Goal: Task Accomplishment & Management: Use online tool/utility

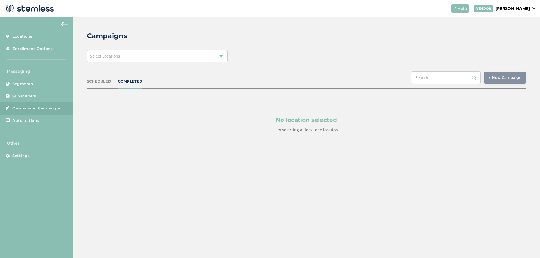
click at [116, 83] on div "SCHEDULED COMPLETED" at bounding box center [114, 82] width 55 height 6
click at [105, 84] on div "SCHEDULED COMPLETED + New Campaign Select location(s)" at bounding box center [306, 79] width 439 height 17
click at [103, 89] on div "SCHEDULED COMPLETED + New Campaign Select location(s)" at bounding box center [306, 79] width 439 height 17
click at [118, 51] on div "Select Locations" at bounding box center [157, 56] width 141 height 12
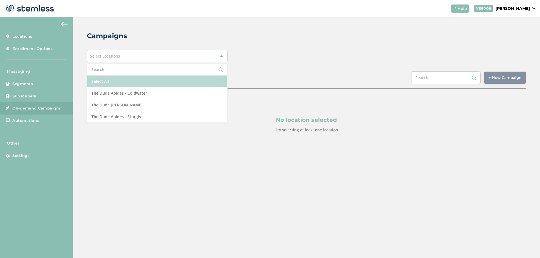
click at [109, 82] on li "Select All" at bounding box center [157, 82] width 140 height 12
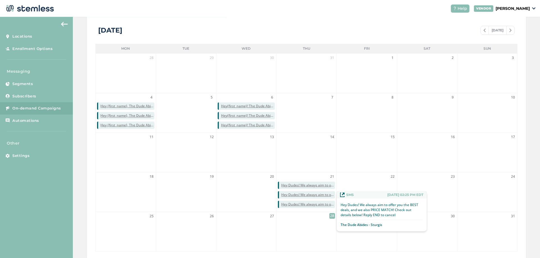
scroll to position [131, 0]
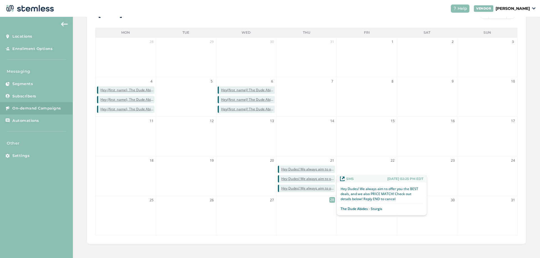
click at [301, 180] on span "Hey Dudes! We always aim to offer you the BEST deals, and we also PRICE MATCH! …" at bounding box center [308, 179] width 54 height 5
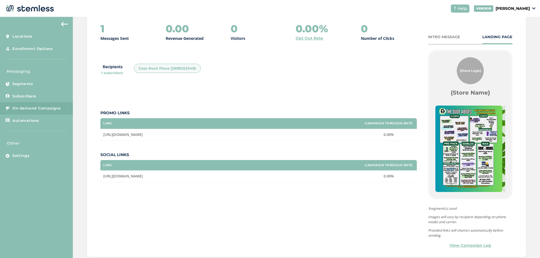
scroll to position [84, 0]
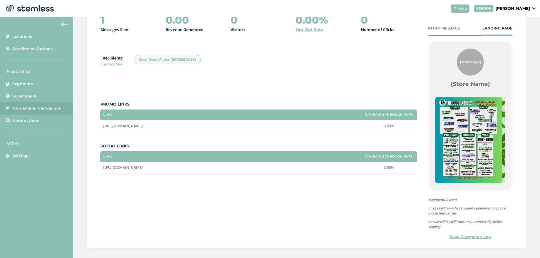
click at [475, 236] on link "View Campaign Log" at bounding box center [470, 237] width 42 height 6
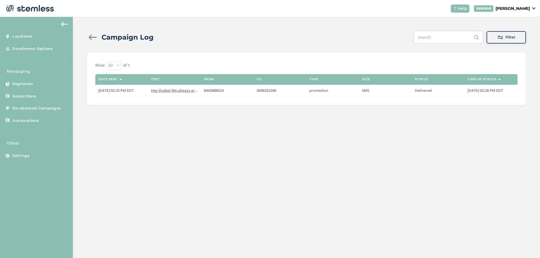
click at [93, 35] on div at bounding box center [92, 38] width 11 height 6
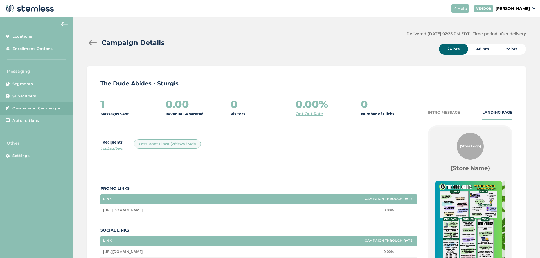
click at [95, 39] on div "Campaign Details" at bounding box center [244, 43] width 315 height 10
click at [95, 43] on div at bounding box center [92, 43] width 11 height 6
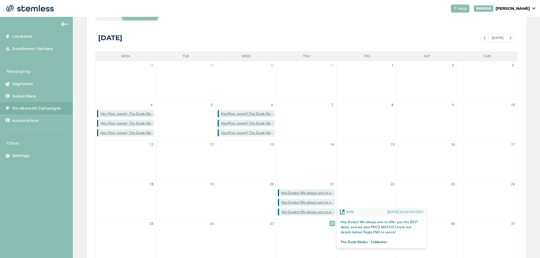
scroll to position [112, 0]
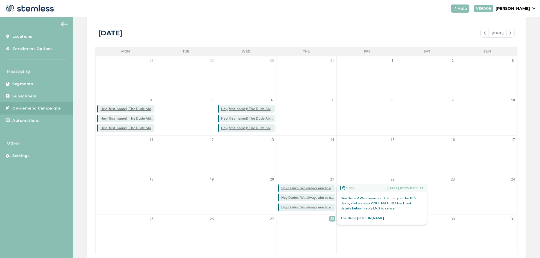
click at [298, 189] on span "Hey Dudes! We always aim to offer you the BEST deals, and we also PRICE MATCH! …" at bounding box center [308, 188] width 54 height 5
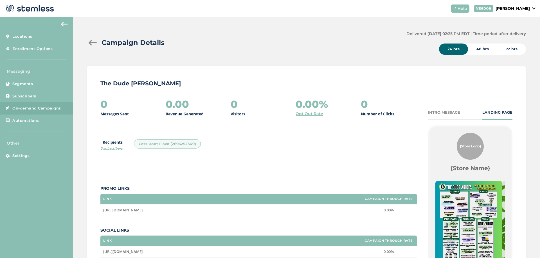
click at [95, 44] on div at bounding box center [92, 43] width 11 height 6
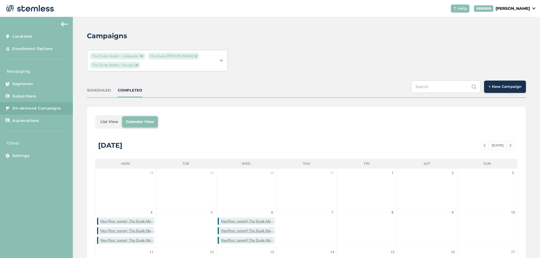
click at [48, 110] on span "On-demand Campaigns" at bounding box center [36, 109] width 49 height 6
click at [505, 87] on span "+ New Campaign" at bounding box center [504, 87] width 33 height 6
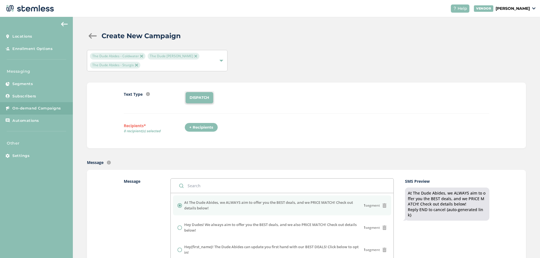
click at [191, 100] on li "DISPATCH" at bounding box center [200, 97] width 28 height 11
click at [195, 125] on div "+ Recipients" at bounding box center [200, 128] width 33 height 10
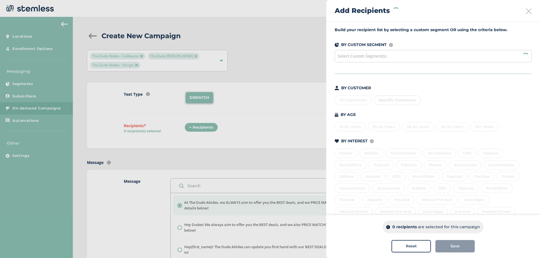
click at [365, 55] on span "Select Custom Segment(s)" at bounding box center [362, 55] width 49 height 5
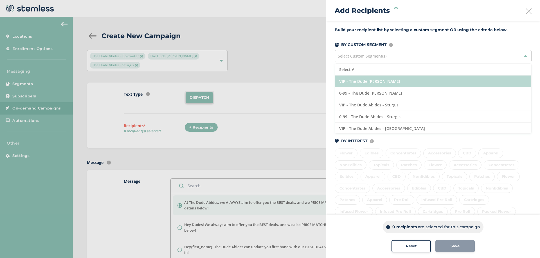
click at [369, 85] on li "VIP - The Dude [PERSON_NAME]" at bounding box center [433, 82] width 196 height 12
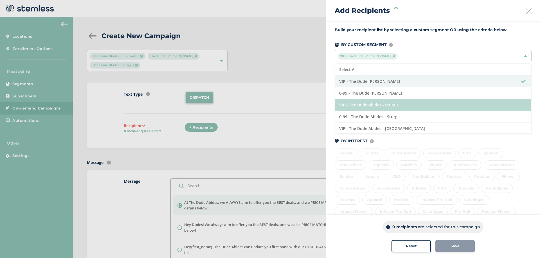
click at [365, 103] on li "VIP - The Dude Abides - Sturgis" at bounding box center [433, 105] width 196 height 12
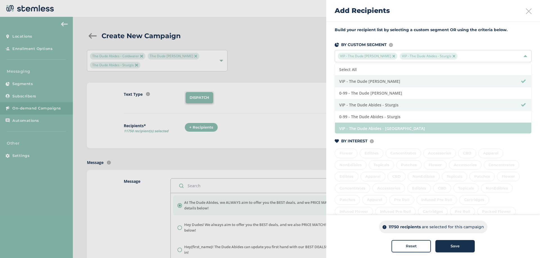
click at [369, 127] on li "VIP - The Dude Abides - [GEOGRAPHIC_DATA]" at bounding box center [433, 129] width 196 height 12
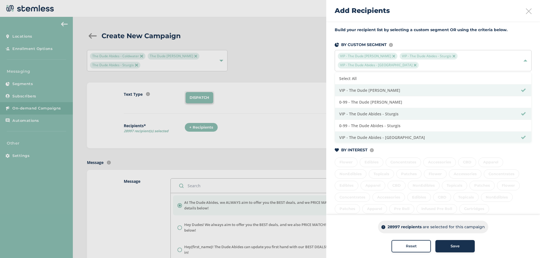
click at [461, 242] on button "Save" at bounding box center [454, 246] width 39 height 12
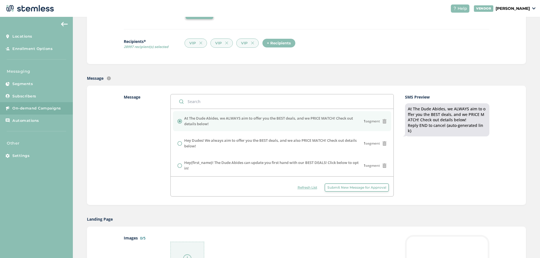
click at [327, 124] on label "At The Dude Abides, we ALWAYS aim to offer you the BEST deals, and we PRICE MAT…" at bounding box center [273, 121] width 179 height 11
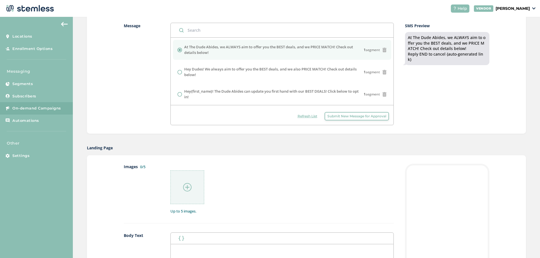
scroll to position [169, 0]
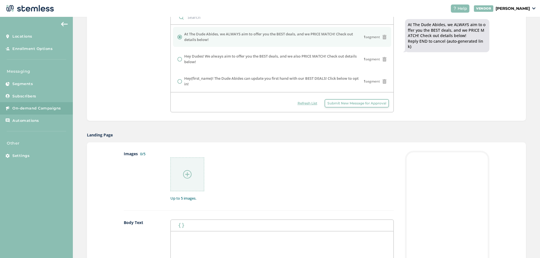
click at [184, 178] on img at bounding box center [187, 174] width 8 height 8
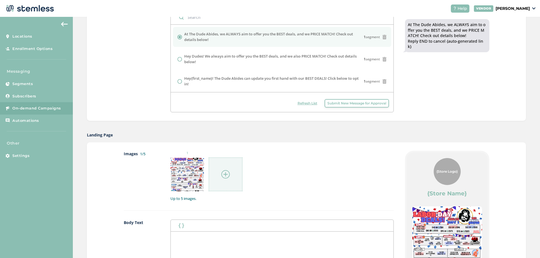
click at [230, 175] on div at bounding box center [226, 175] width 34 height 34
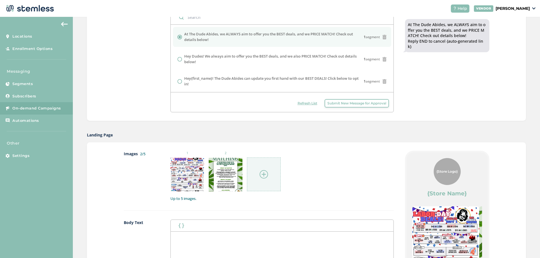
click at [270, 174] on div at bounding box center [264, 175] width 34 height 34
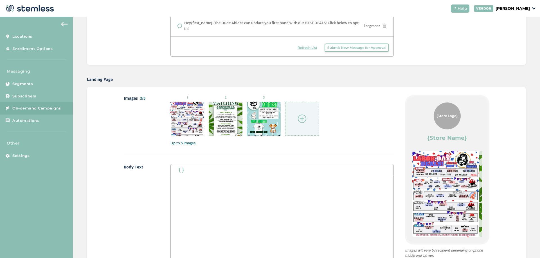
scroll to position [225, 0]
click at [177, 169] on button "button" at bounding box center [181, 169] width 8 height 7
click at [249, 186] on div at bounding box center [282, 232] width 222 height 112
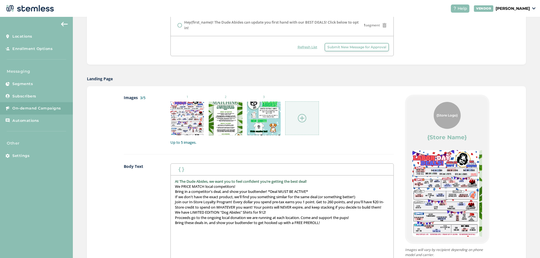
click at [314, 182] on p "At The Dude Abides, we want you to feel confident you’re getting the best deal!" at bounding box center [282, 181] width 214 height 5
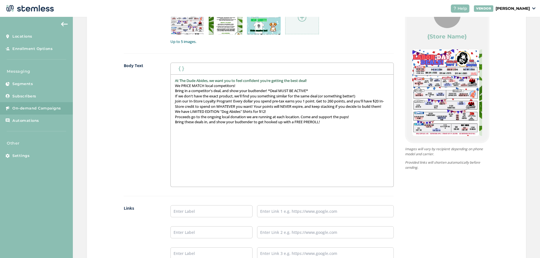
scroll to position [337, 0]
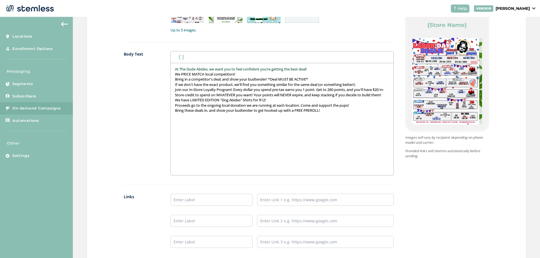
click at [313, 70] on p "At The Dude Abides, we want you to feel confident you’re getting the best deal!" at bounding box center [282, 69] width 214 height 5
click at [249, 74] on p "We PRICE MATCH local competitors!" at bounding box center [282, 74] width 214 height 5
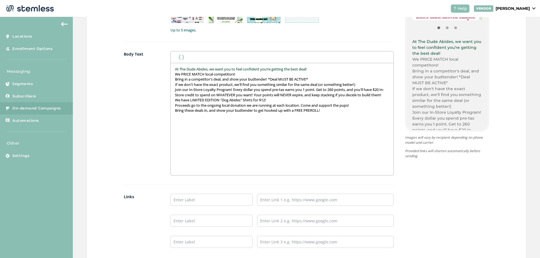
scroll to position [112, 0]
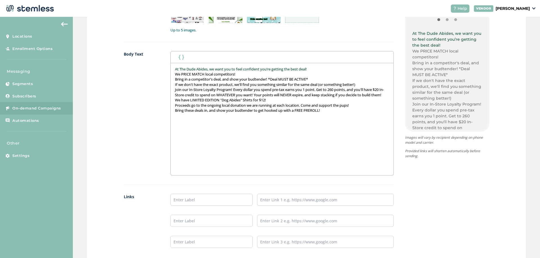
click at [319, 80] on p "Bring in a competitor's deal, and show your budtender! *Deal MUST BE ACTIVE*" at bounding box center [282, 79] width 214 height 5
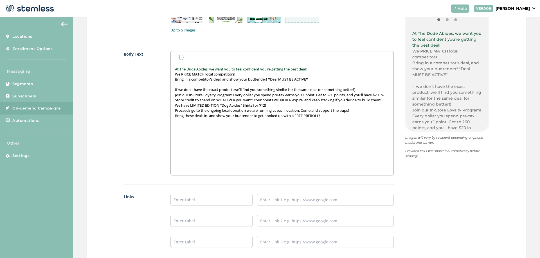
click at [367, 91] on p "If we don't have the exact product, we'll find you something similar for the sa…" at bounding box center [282, 89] width 214 height 5
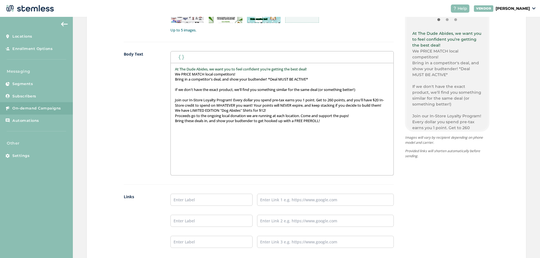
click at [181, 84] on p at bounding box center [282, 84] width 214 height 5
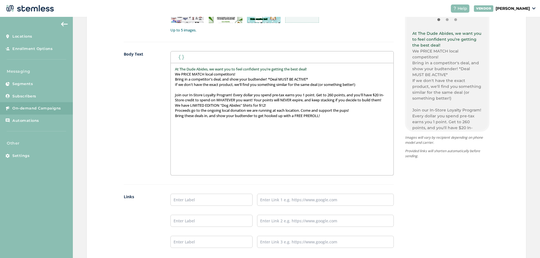
click at [196, 103] on p "Join our In-Store Loyalty Program! Every dollar you spend pre-tax earns you 1 p…" at bounding box center [282, 97] width 214 height 10
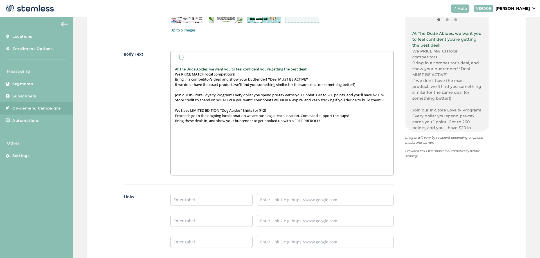
click at [357, 118] on p "Proceeds go to the ongoing local donation we are running at each location. Come…" at bounding box center [282, 115] width 214 height 5
click at [198, 108] on p at bounding box center [282, 105] width 214 height 5
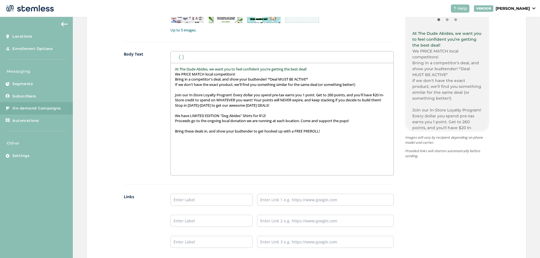
click at [192, 103] on p "Join our In-Store Loyalty Program! Every dollar you spend pre-tax earns you 1 p…" at bounding box center [282, 97] width 214 height 10
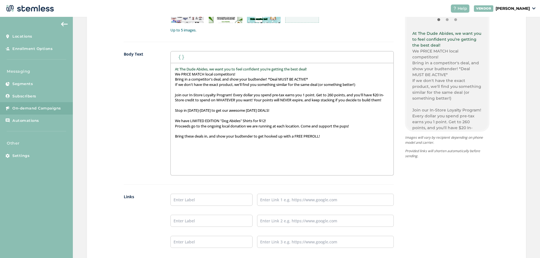
click at [440, 150] on p "Provided links will shorten automatically before sending." at bounding box center [447, 154] width 84 height 10
drag, startPoint x: 479, startPoint y: 187, endPoint x: 479, endPoint y: 176, distance: 11.2
click at [479, 186] on div "{Store Logo} {Store Name} At The Dude Abides, we want you to feel confident you…" at bounding box center [442, 119] width 96 height 275
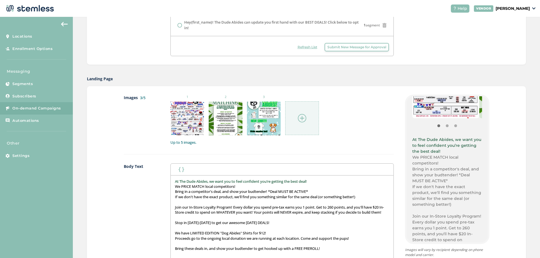
scroll to position [17, 0]
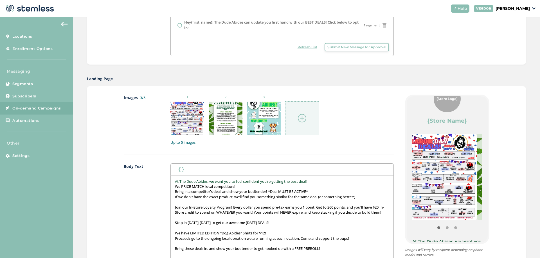
drag, startPoint x: 459, startPoint y: 197, endPoint x: 406, endPoint y: 196, distance: 52.6
click at [417, 196] on img at bounding box center [443, 177] width 67 height 87
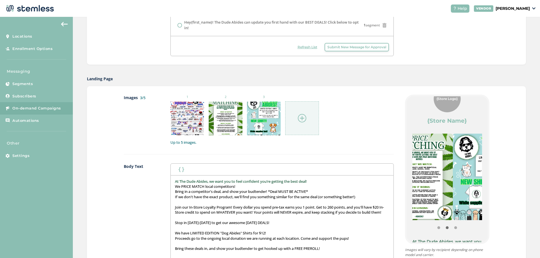
drag, startPoint x: 450, startPoint y: 180, endPoint x: 421, endPoint y: 180, distance: 28.4
click at [421, 180] on img at bounding box center [419, 177] width 67 height 87
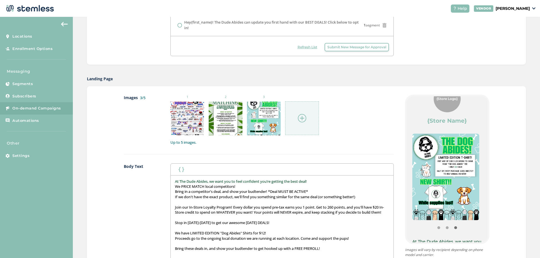
click at [354, 134] on div "1 2 3" at bounding box center [281, 115] width 223 height 41
drag, startPoint x: 431, startPoint y: 183, endPoint x: 493, endPoint y: 183, distance: 62.1
click at [493, 183] on div "Images 3/5 1 2 3 Up to 5 images. Body Text First Name Last Name At The Dude Abi…" at bounding box center [306, 232] width 439 height 292
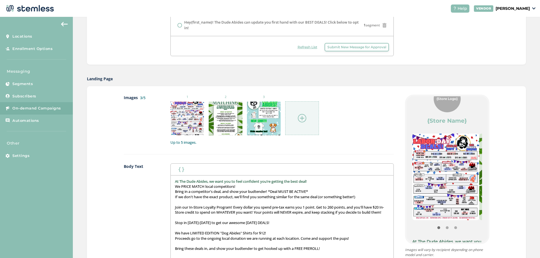
drag, startPoint x: 449, startPoint y: 183, endPoint x: 505, endPoint y: 181, distance: 55.7
click at [505, 181] on div "Images 3/5 1 2 3 Up to 5 images. Body Text First Name Last Name At The Dude Abi…" at bounding box center [306, 232] width 439 height 292
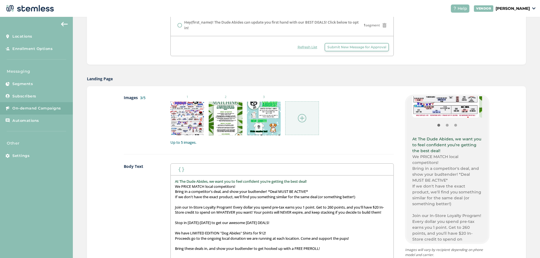
scroll to position [129, 0]
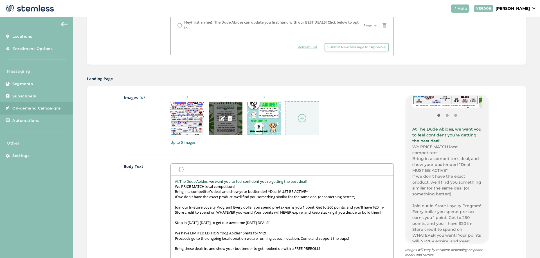
click at [229, 116] on img at bounding box center [229, 118] width 5 height 5
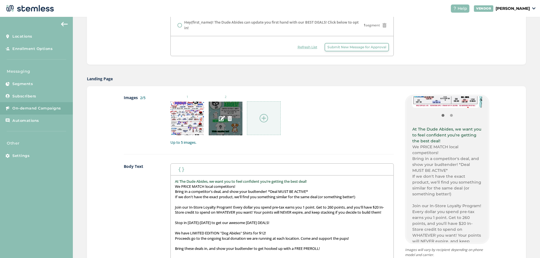
click at [228, 118] on img at bounding box center [229, 118] width 5 height 5
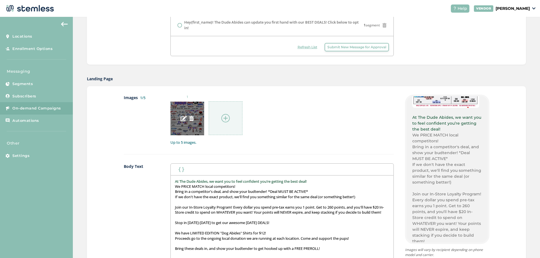
click at [193, 119] on img at bounding box center [191, 118] width 5 height 5
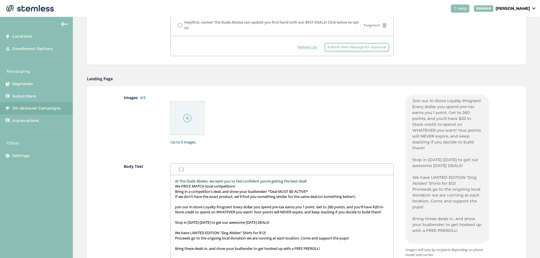
scroll to position [36, 0]
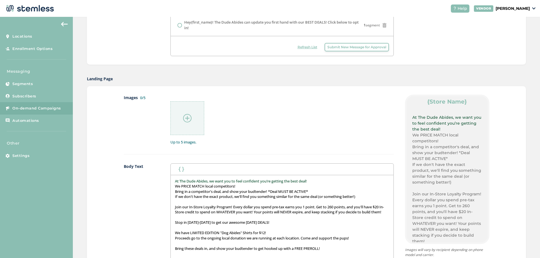
click at [190, 119] on img at bounding box center [187, 118] width 8 height 8
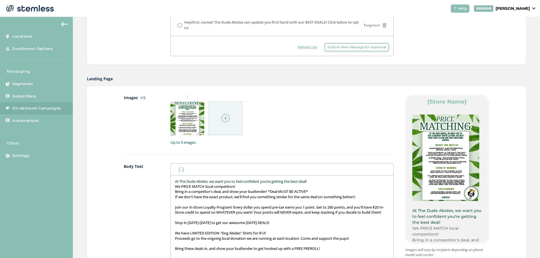
scroll to position [129, 0]
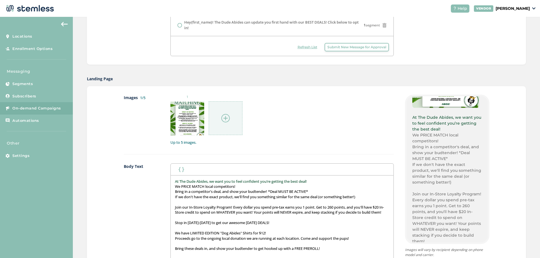
click at [225, 118] on img at bounding box center [225, 118] width 8 height 8
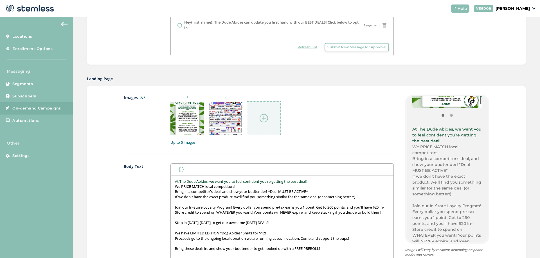
scroll to position [141, 0]
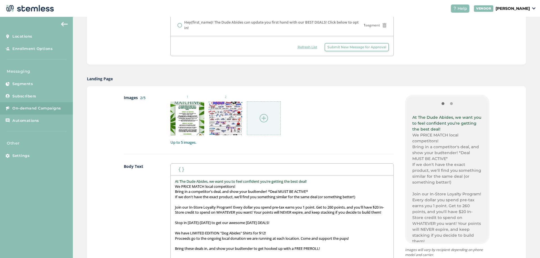
click at [278, 123] on div at bounding box center [264, 118] width 34 height 34
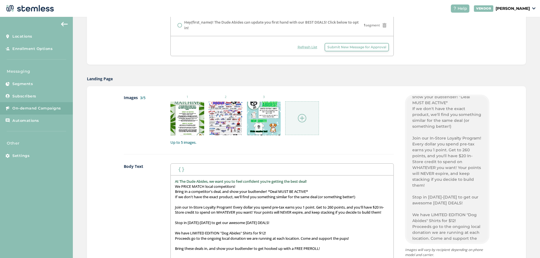
scroll to position [197, 0]
drag, startPoint x: 287, startPoint y: 227, endPoint x: 168, endPoint y: 227, distance: 119.5
click at [168, 227] on div "Body Text First Name Last Name At The Dude Abides, we want you to feel confiden…" at bounding box center [259, 231] width 270 height 134
copy p "Stop in [DATE]-[DATE] to get our awesome [DATE] DEALS!"
click at [189, 201] on p at bounding box center [282, 202] width 214 height 5
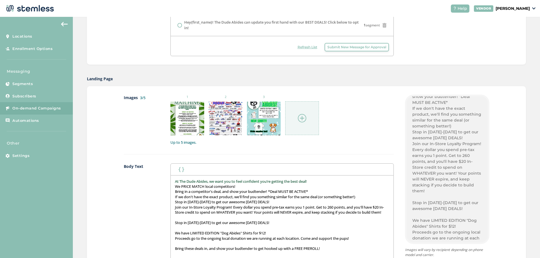
click at [175, 200] on p "Stop in [DATE]-[DATE] to get our awesome [DATE] DEALS!" at bounding box center [282, 202] width 214 height 5
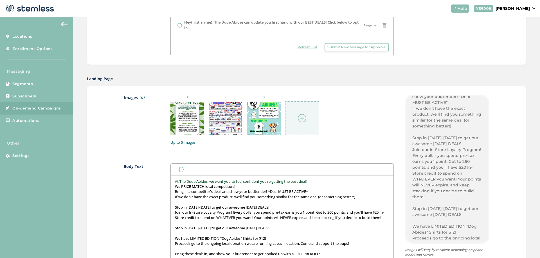
click at [291, 209] on p "Stop in [DATE]-[DATE] to get our awesome [DATE] DEALS!" at bounding box center [282, 207] width 214 height 5
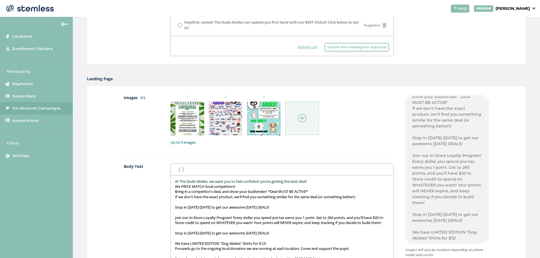
drag, startPoint x: 291, startPoint y: 240, endPoint x: 205, endPoint y: 228, distance: 87.3
click at [205, 228] on div "At The Dude Abides, we want you to feel confident you’re getting the best deal!…" at bounding box center [282, 232] width 222 height 112
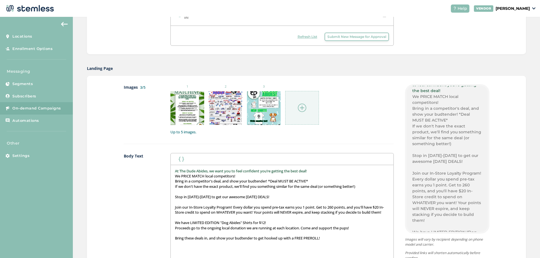
scroll to position [253, 0]
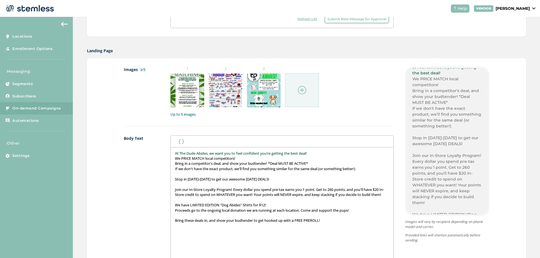
drag, startPoint x: 286, startPoint y: 177, endPoint x: 164, endPoint y: 180, distance: 121.8
click at [164, 180] on div "Body Text First Name Last Name At The Dude Abides, we want you to feel confiden…" at bounding box center [259, 202] width 270 height 134
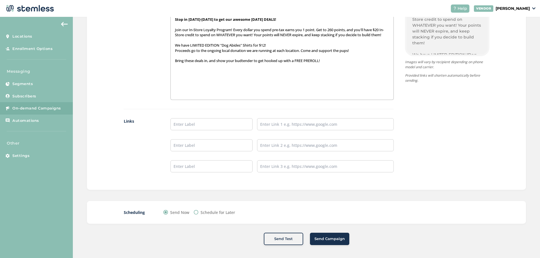
scroll to position [414, 0]
click at [209, 123] on input "text" at bounding box center [211, 123] width 82 height 12
type input "Online Menu"
click at [307, 122] on input "text" at bounding box center [325, 123] width 137 height 12
paste input "[URL][DOMAIN_NAME]"
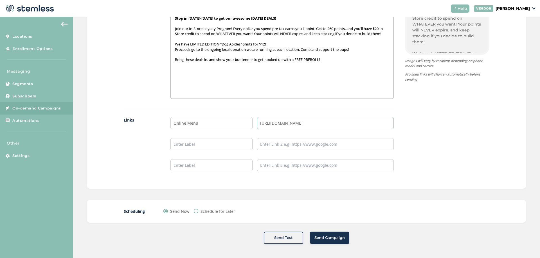
type input "[URL][DOMAIN_NAME]"
click at [418, 125] on div "{Store Logo} {Store Name} At The Dude Abides, we want you to feel confident you…" at bounding box center [442, 43] width 96 height 275
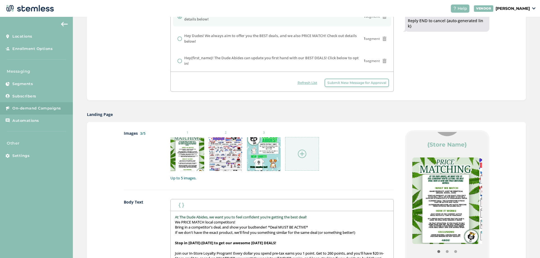
scroll to position [49, 0]
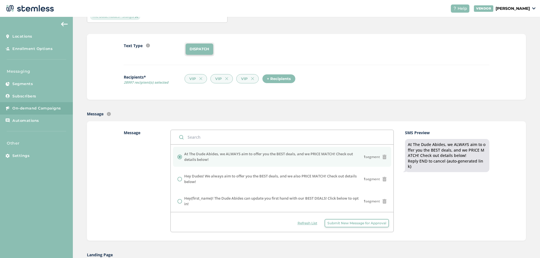
click at [282, 78] on div "+ Recipients" at bounding box center [278, 79] width 33 height 10
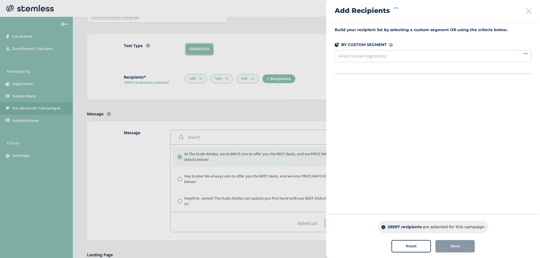
click at [407, 57] on div "Select Custom Segment(s)" at bounding box center [433, 56] width 197 height 12
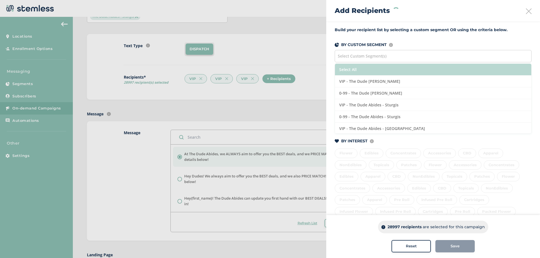
click at [378, 64] on li "Select All" at bounding box center [433, 70] width 196 height 12
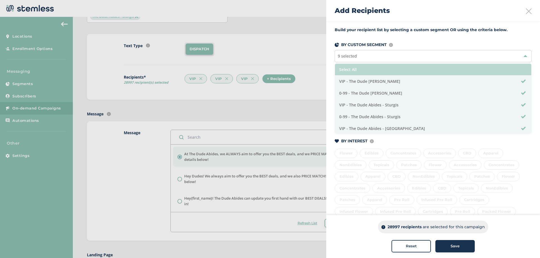
click at [370, 67] on li "Select All" at bounding box center [433, 70] width 196 height 12
click at [421, 70] on li "Select All" at bounding box center [433, 70] width 196 height 12
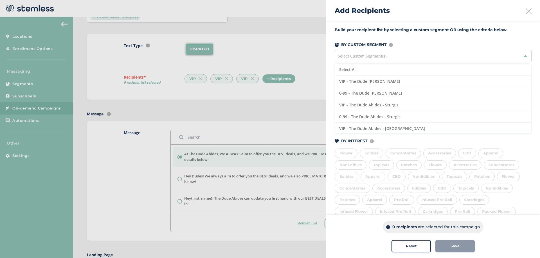
drag, startPoint x: 444, startPoint y: 37, endPoint x: 433, endPoint y: 46, distance: 14.1
click at [444, 39] on div "Build your recipient list by selecting a custom segment OR using the criteria b…" at bounding box center [433, 155] width 214 height 269
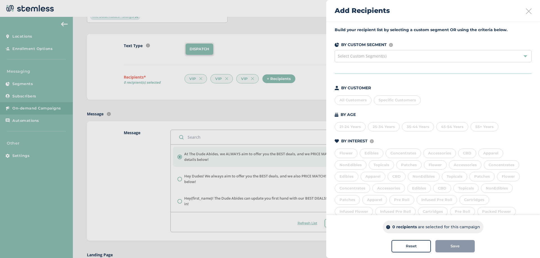
click at [354, 100] on div "All Customers" at bounding box center [353, 101] width 37 height 10
click at [360, 54] on span "Select Custom Segment(s)" at bounding box center [362, 55] width 49 height 5
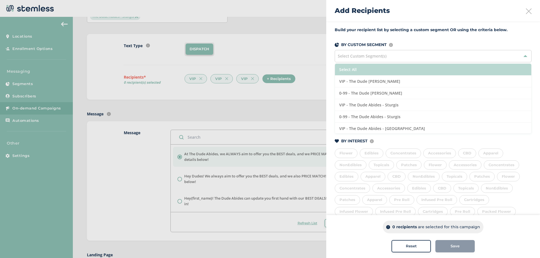
click at [364, 69] on li "Select All" at bounding box center [433, 70] width 196 height 12
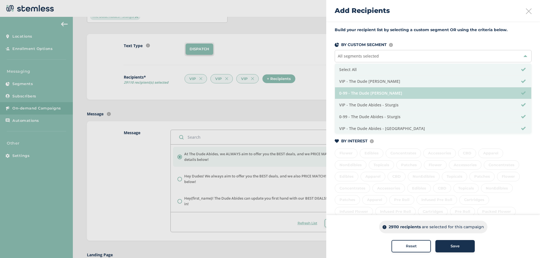
click at [349, 92] on li "0-99 - The Dude [PERSON_NAME]" at bounding box center [433, 93] width 196 height 12
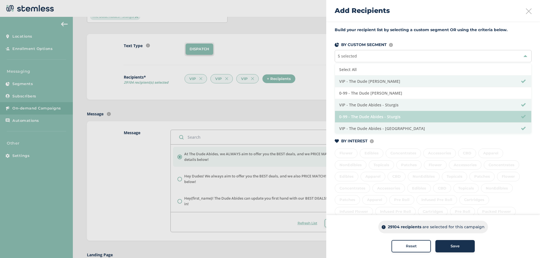
click at [359, 118] on li "0-99 - The Dude Abides - Sturgis" at bounding box center [433, 117] width 196 height 12
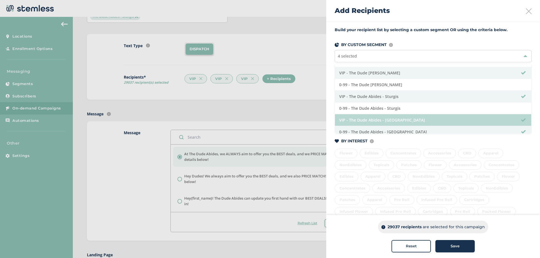
scroll to position [13, 0]
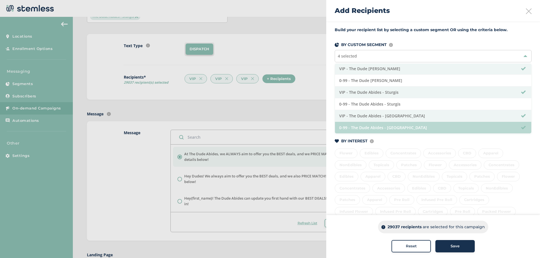
click at [357, 130] on li "0-99 - The Dude Abides - [GEOGRAPHIC_DATA]" at bounding box center [433, 128] width 196 height 12
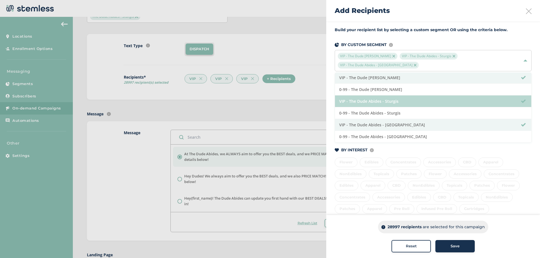
scroll to position [0, 0]
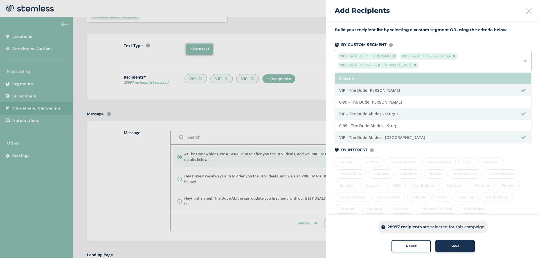
click at [362, 77] on li "Select All" at bounding box center [433, 79] width 196 height 12
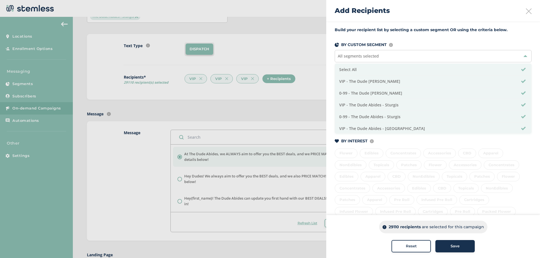
click at [455, 245] on span "Save" at bounding box center [454, 247] width 9 height 6
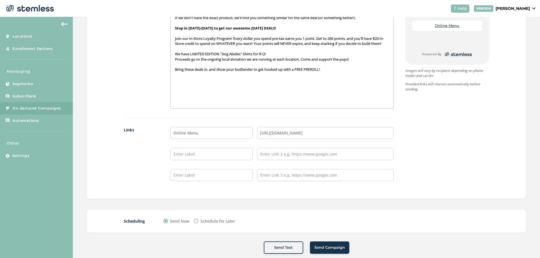
scroll to position [414, 0]
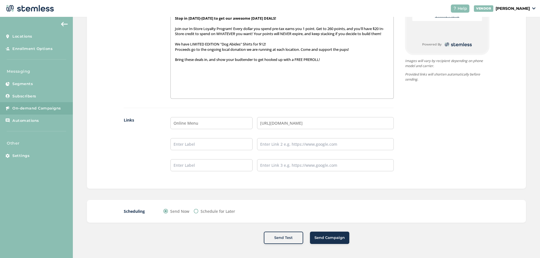
click at [330, 240] on span "Send Campaign" at bounding box center [329, 238] width 30 height 6
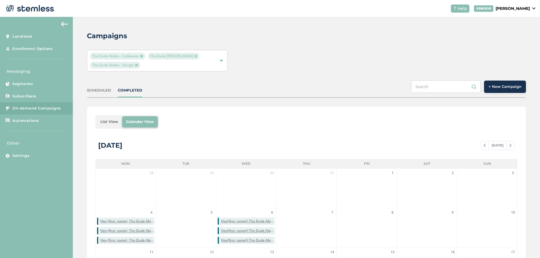
click at [104, 92] on div "SCHEDULED" at bounding box center [99, 91] width 24 height 6
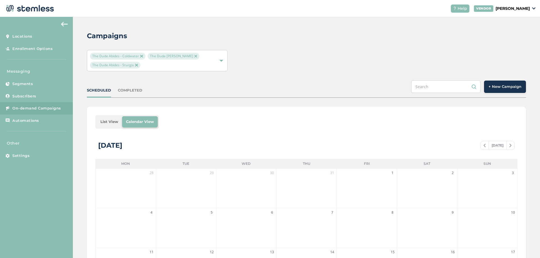
click at [134, 93] on div "COMPLETED" at bounding box center [130, 91] width 24 height 6
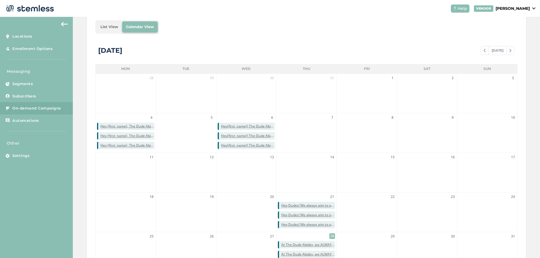
scroll to position [81, 0]
